Goal: Find specific page/section: Find specific page/section

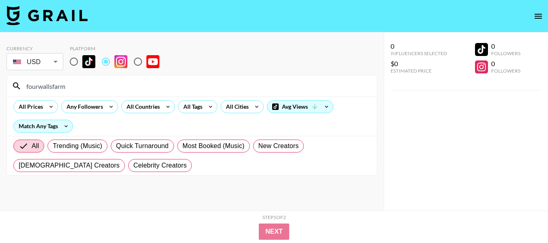
click at [181, 84] on input "fourwallsfarm" at bounding box center [197, 86] width 351 height 13
click at [178, 86] on input "[DOMAIN_NAME]" at bounding box center [197, 86] width 351 height 13
click at [177, 86] on input "[DOMAIN_NAME]" at bounding box center [197, 86] width 351 height 13
click at [177, 87] on input "[DOMAIN_NAME]" at bounding box center [197, 86] width 351 height 13
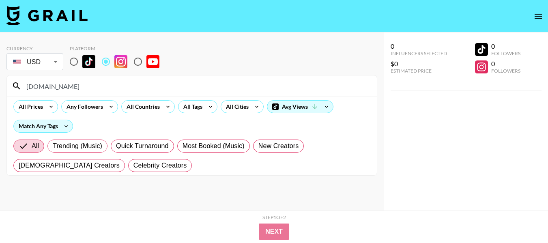
click at [177, 87] on input "[DOMAIN_NAME]" at bounding box center [197, 86] width 351 height 13
drag, startPoint x: 177, startPoint y: 87, endPoint x: 107, endPoint y: 88, distance: 69.8
click at [107, 88] on input "[DOMAIN_NAME]" at bounding box center [197, 86] width 351 height 13
click at [150, 83] on input "[DOMAIN_NAME]" at bounding box center [197, 86] width 351 height 13
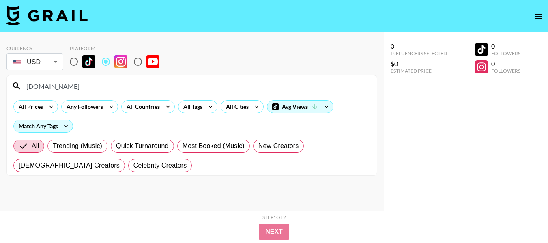
click at [151, 84] on input "[DOMAIN_NAME]" at bounding box center [197, 86] width 351 height 13
click at [92, 82] on input "[DOMAIN_NAME]" at bounding box center [197, 86] width 351 height 13
click at [105, 86] on input "olifeur.cornish." at bounding box center [197, 86] width 351 height 13
drag, startPoint x: 79, startPoint y: 86, endPoint x: 2, endPoint y: 92, distance: 77.7
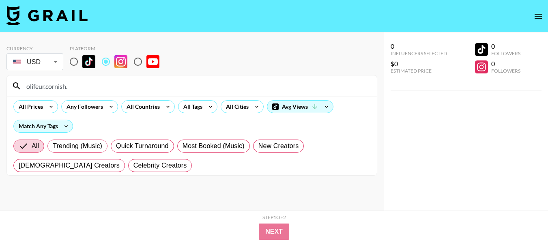
click at [1, 91] on div "Currency USD USD ​ Platform olifeur.cornish. All Prices Any Followers All Count…" at bounding box center [192, 137] width 384 height 211
paste input "haileyoutside"
click at [148, 86] on input "haileyoutside" at bounding box center [197, 86] width 351 height 13
paste input "the_adventureaddicts"
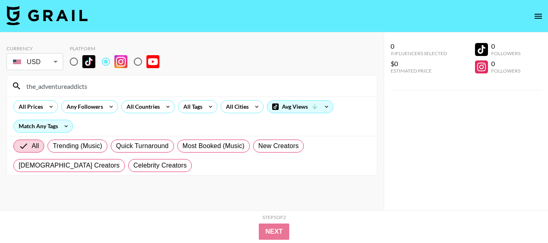
click at [209, 81] on input "the_adventureaddicts" at bounding box center [197, 86] width 351 height 13
paste input "yakeandmarie"
click at [140, 80] on input "yakeandmarie" at bounding box center [197, 86] width 351 height 13
click at [139, 81] on input "yakeandmarie" at bounding box center [197, 86] width 351 height 13
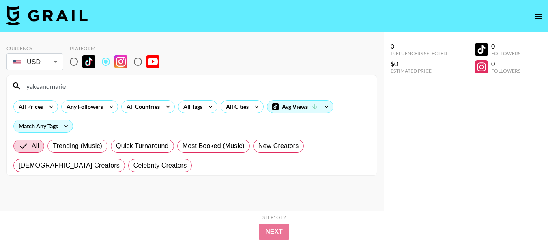
paste input "juliiathompson"
click at [194, 85] on input "juliiathompson" at bounding box center [197, 86] width 351 height 13
click at [193, 85] on input "juliiathompson" at bounding box center [197, 86] width 351 height 13
click at [188, 79] on div "juliiathompson" at bounding box center [192, 86] width 370 height 21
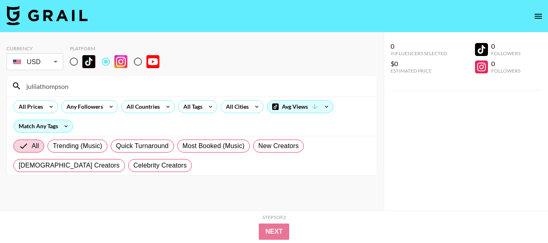
click at [84, 89] on input "juliiathompson" at bounding box center [197, 86] width 351 height 13
click at [85, 89] on input "juliiathompson" at bounding box center [197, 86] width 351 height 13
paste input "theazhikeaholics"
click at [160, 91] on input "theazhikeaholics" at bounding box center [197, 86] width 351 height 13
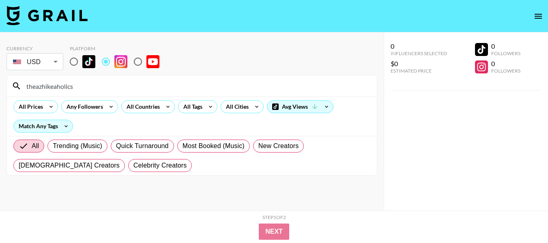
paste input "nickandraychel"
click at [209, 91] on input "nickandraychel" at bounding box center [197, 86] width 351 height 13
click at [208, 91] on input "nickandraychel" at bounding box center [197, 86] width 351 height 13
paste input "keepingupwithchelsxx"
drag, startPoint x: 160, startPoint y: 79, endPoint x: 31, endPoint y: 80, distance: 129.1
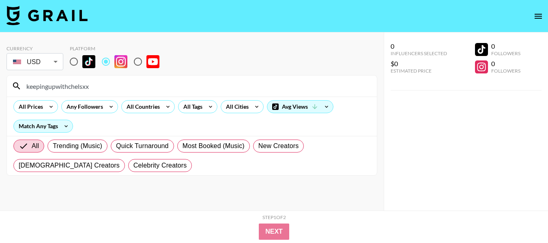
click at [24, 80] on div "keepingupwithchelsxx" at bounding box center [192, 86] width 370 height 21
drag, startPoint x: 117, startPoint y: 86, endPoint x: 15, endPoint y: 83, distance: 101.1
click at [15, 83] on div "keepingupwithchelsxx" at bounding box center [192, 86] width 370 height 21
paste input "[PERSON_NAME].[PERSON_NAME]"
click at [124, 87] on input "[PERSON_NAME].[PERSON_NAME]" at bounding box center [197, 86] width 351 height 13
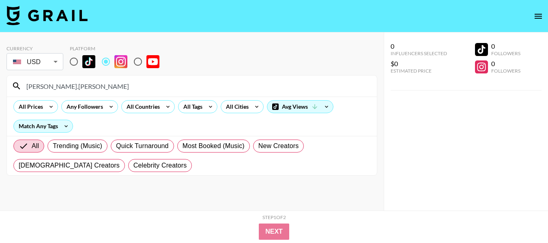
click at [124, 87] on input "[PERSON_NAME].[PERSON_NAME]" at bounding box center [197, 86] width 351 height 13
paste input "[PERSON_NAME]"
click at [196, 80] on input "[PERSON_NAME]" at bounding box center [197, 86] width 351 height 13
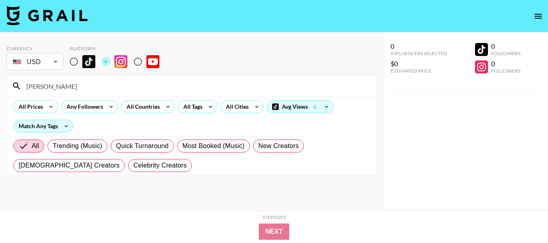
paste input "nishatandmusa"
click at [159, 92] on input "nishatandmusa" at bounding box center [197, 86] width 351 height 13
click at [158, 91] on input "nishatandmusa" at bounding box center [197, 86] width 351 height 13
click at [158, 90] on input "nishatandmusa" at bounding box center [197, 86] width 351 height 13
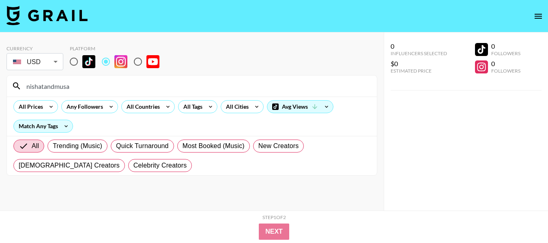
paste input "mddyelrck"
type input "mddyelrck"
